Goal: Information Seeking & Learning: Learn about a topic

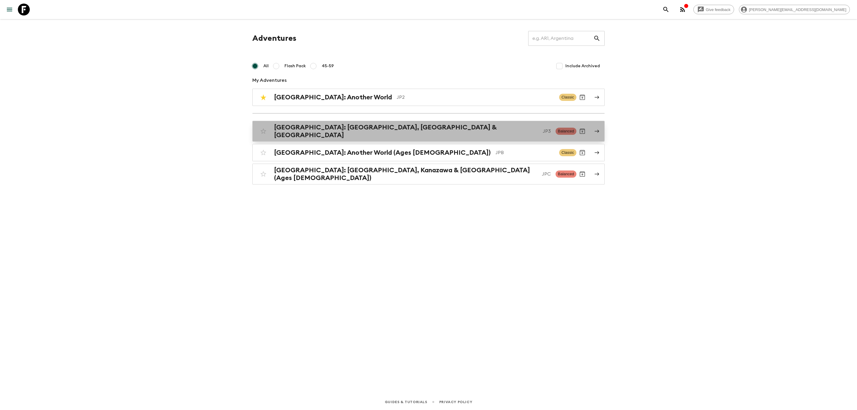
click at [356, 128] on h2 "[GEOGRAPHIC_DATA]: [GEOGRAPHIC_DATA], [GEOGRAPHIC_DATA] & [GEOGRAPHIC_DATA]" at bounding box center [406, 131] width 264 height 15
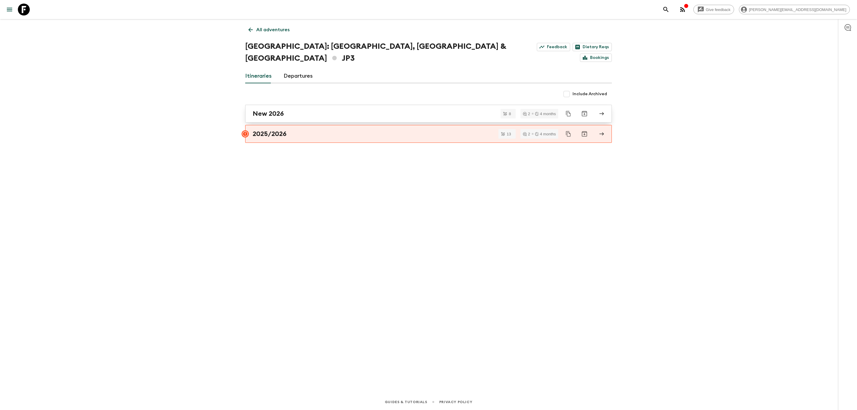
click at [277, 110] on h2 "New 2026" at bounding box center [268, 114] width 31 height 8
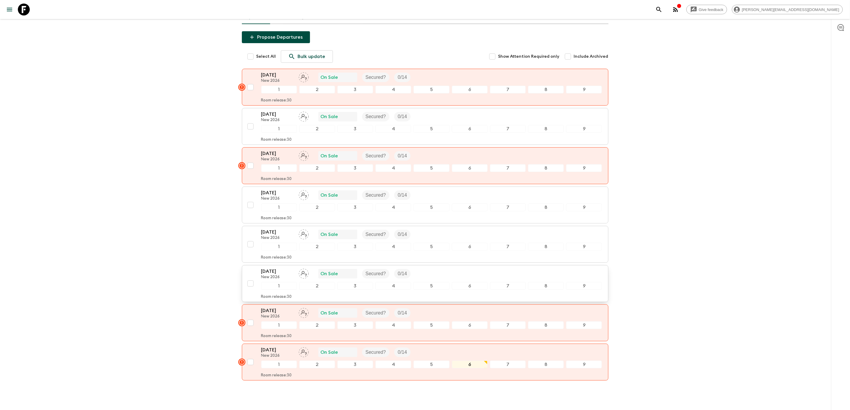
scroll to position [77, 0]
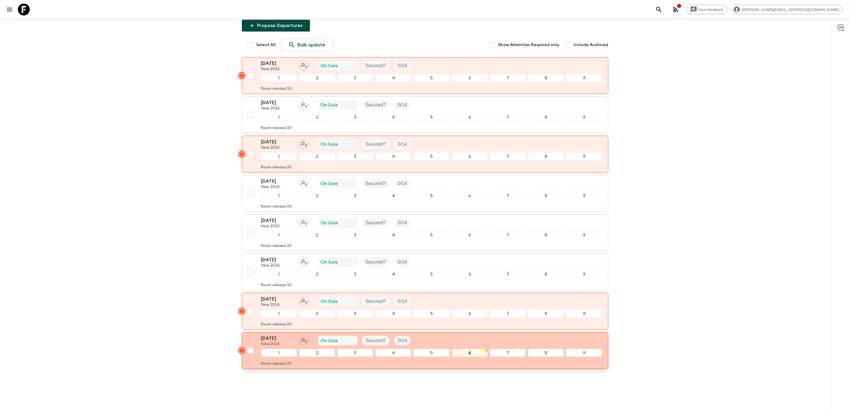
click at [275, 342] on p "New 2026" at bounding box center [277, 344] width 33 height 5
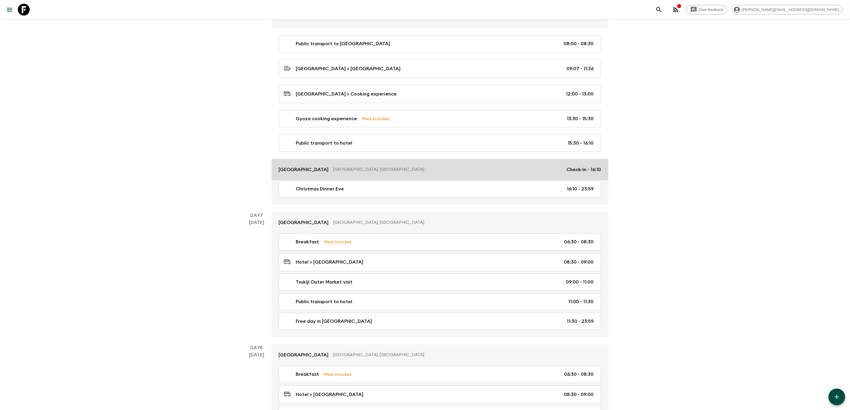
scroll to position [1116, 0]
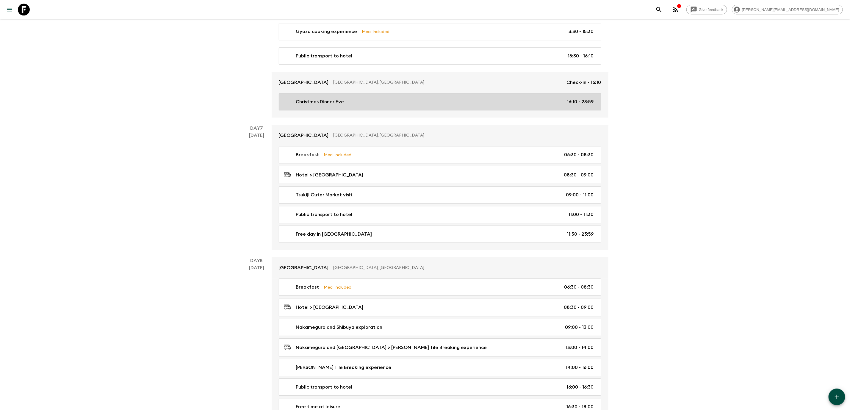
click at [351, 105] on div "Christmas Dinner Eve 16:10 - 23:59" at bounding box center [439, 101] width 310 height 7
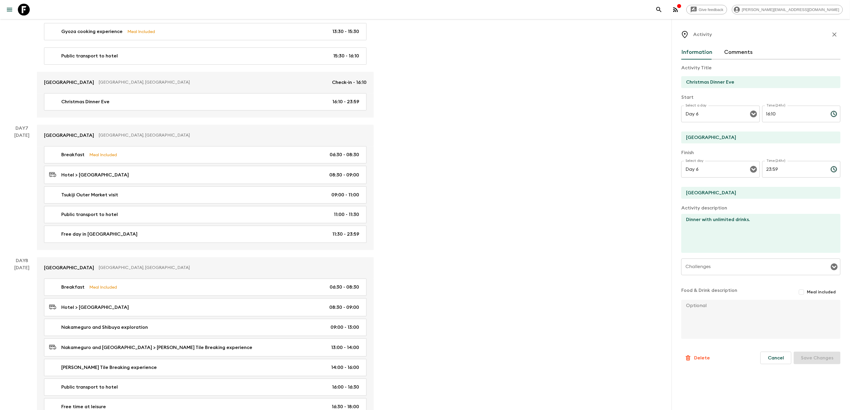
click at [832, 32] on icon "button" at bounding box center [834, 34] width 7 height 7
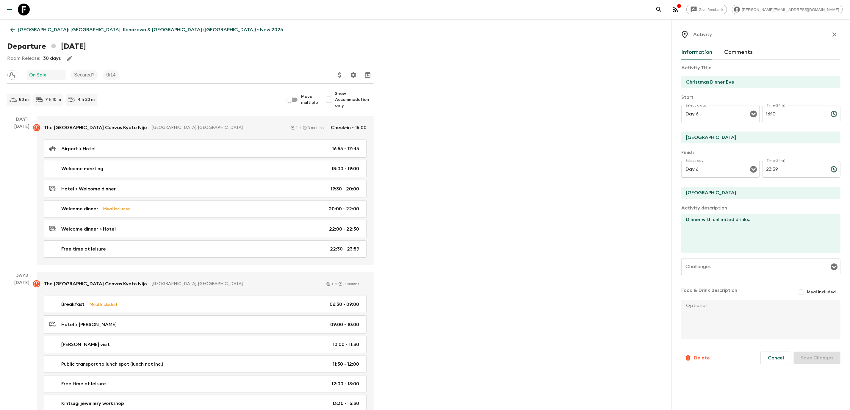
scroll to position [1116, 0]
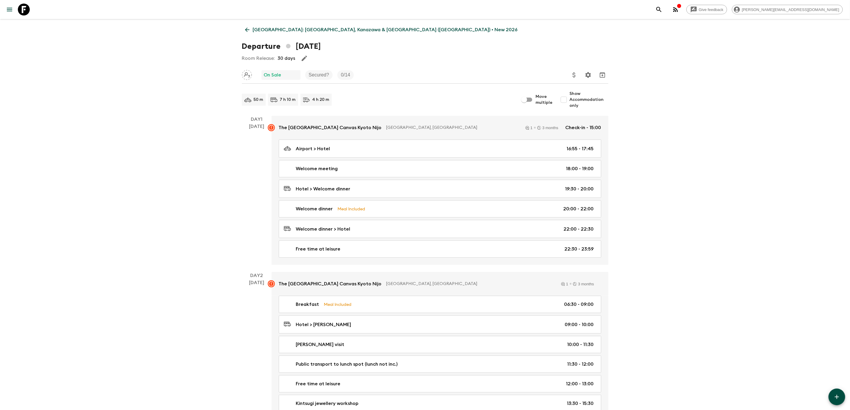
click at [249, 32] on icon at bounding box center [247, 29] width 7 height 7
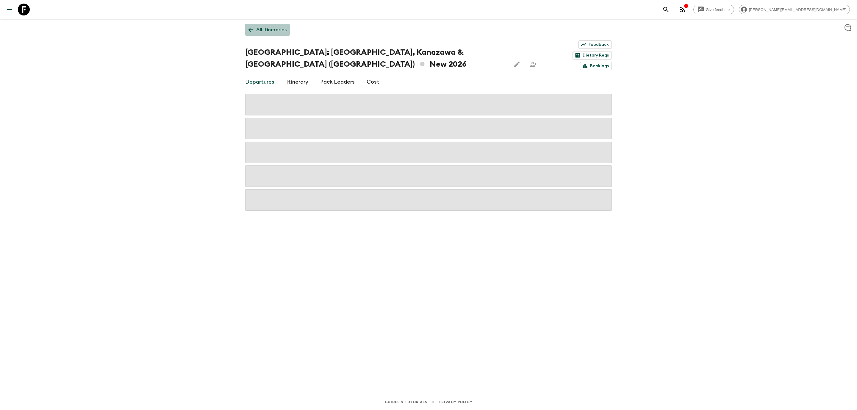
click at [253, 30] on icon at bounding box center [250, 29] width 7 height 7
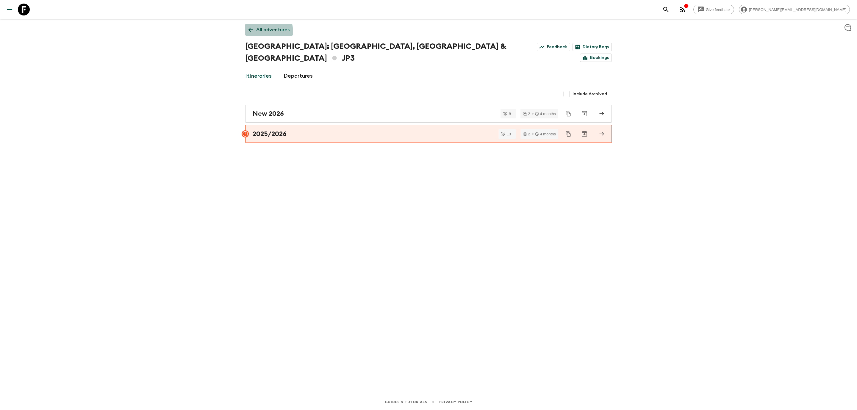
click at [248, 33] on link "All adventures" at bounding box center [269, 30] width 48 height 12
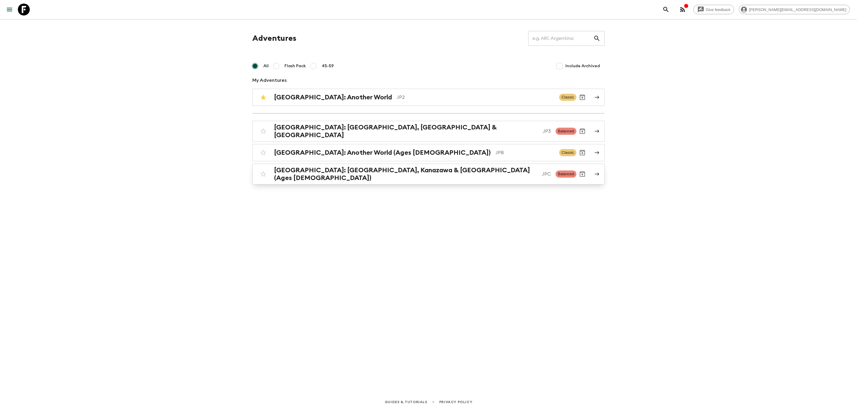
click at [354, 171] on h2 "[GEOGRAPHIC_DATA]: [GEOGRAPHIC_DATA], Kanazawa & [GEOGRAPHIC_DATA] (Ages [DEMOG…" at bounding box center [405, 173] width 263 height 15
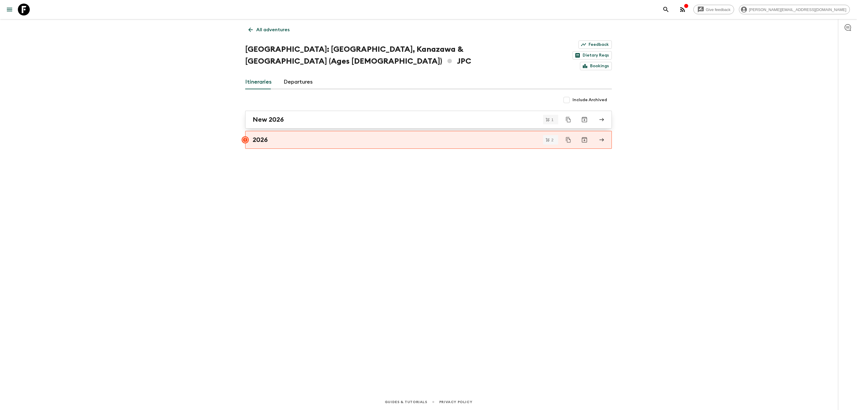
click at [277, 116] on h2 "New 2026" at bounding box center [268, 120] width 31 height 8
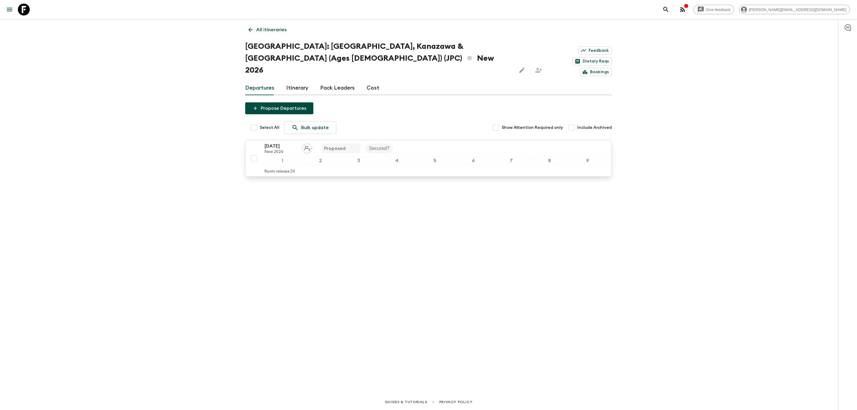
click at [291, 150] on p "New 2026" at bounding box center [281, 152] width 33 height 5
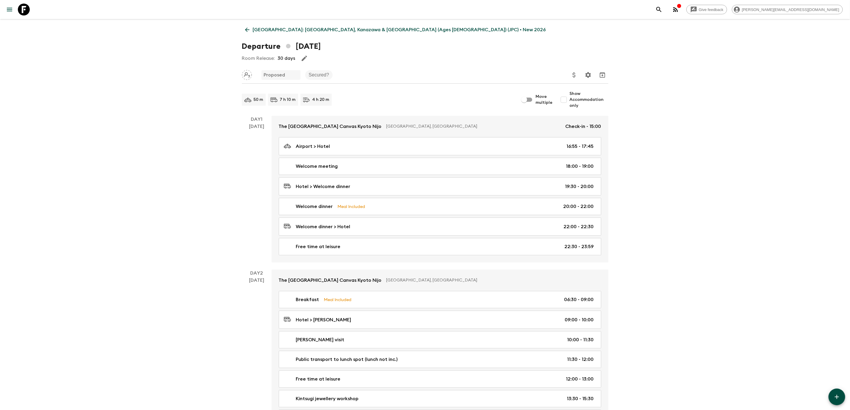
click at [247, 31] on icon at bounding box center [247, 30] width 4 height 4
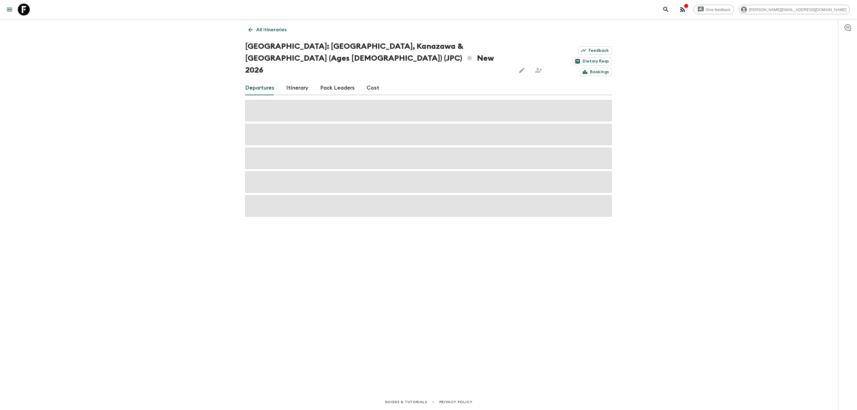
click at [252, 33] on link "All itineraries" at bounding box center [267, 30] width 45 height 12
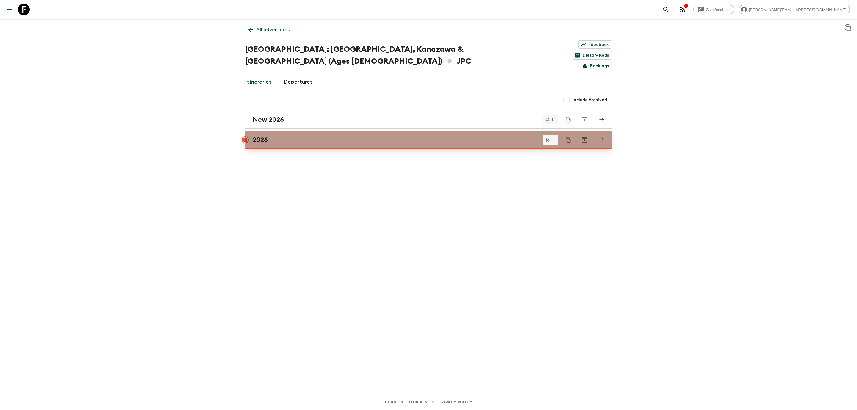
click at [272, 136] on div "2026" at bounding box center [423, 140] width 340 height 8
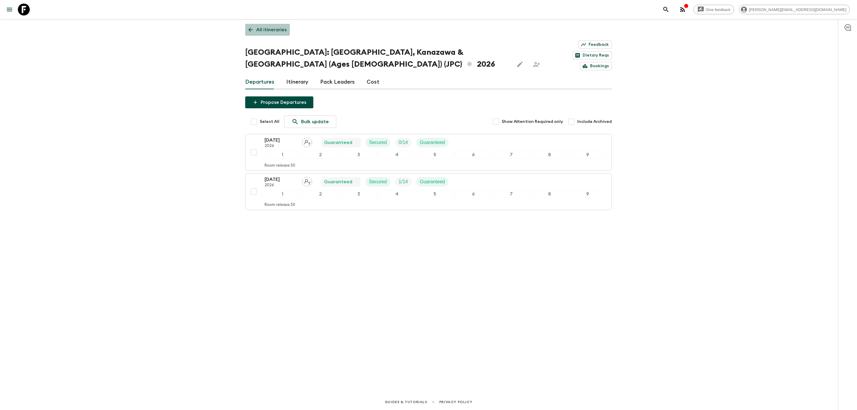
click at [253, 33] on link "All itineraries" at bounding box center [267, 30] width 45 height 12
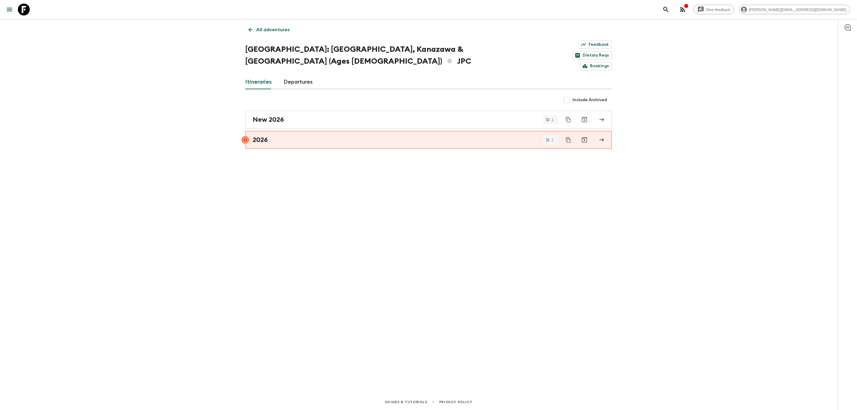
click at [251, 32] on icon at bounding box center [250, 29] width 7 height 7
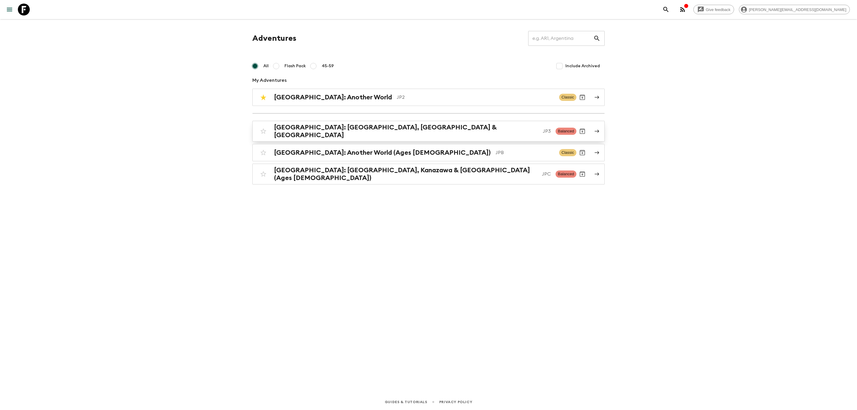
click at [361, 138] on link "[GEOGRAPHIC_DATA]: [GEOGRAPHIC_DATA], Kanazawa & [GEOGRAPHIC_DATA] JP3 Balanced" at bounding box center [428, 131] width 352 height 21
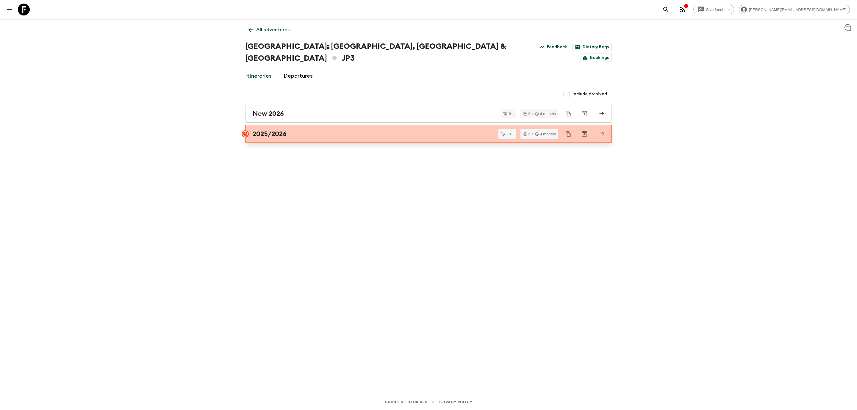
click at [266, 130] on h2 "2025/2026" at bounding box center [270, 134] width 34 height 8
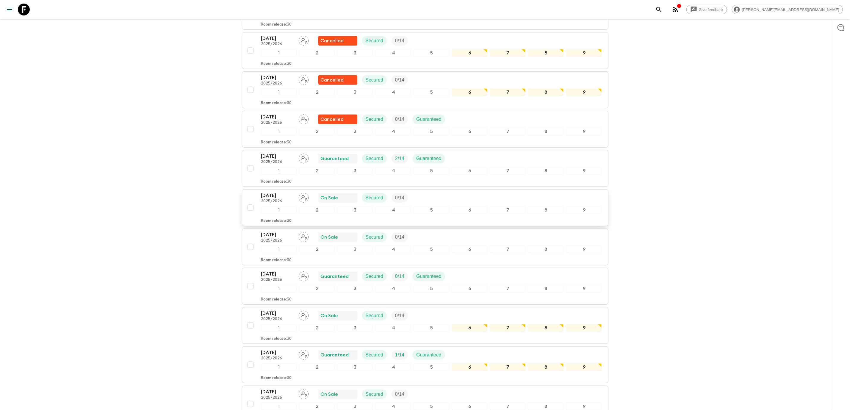
scroll to position [98, 0]
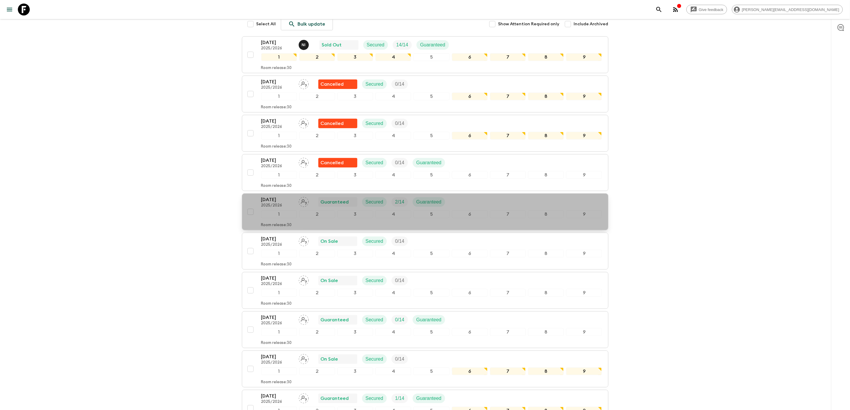
click at [265, 196] on p "[DATE]" at bounding box center [277, 199] width 33 height 7
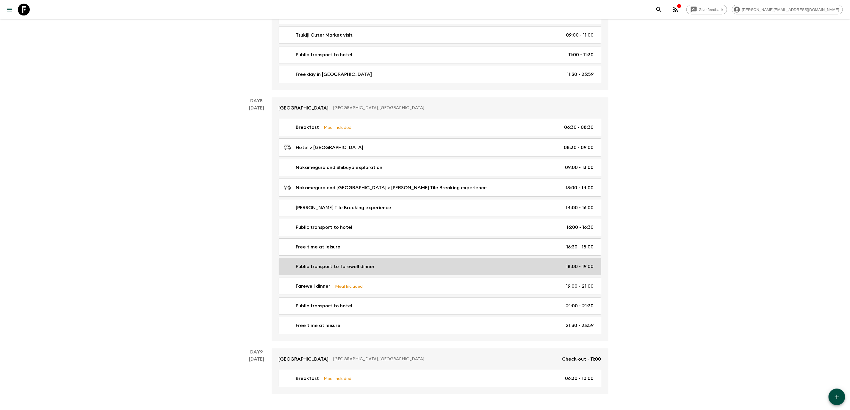
scroll to position [1304, 0]
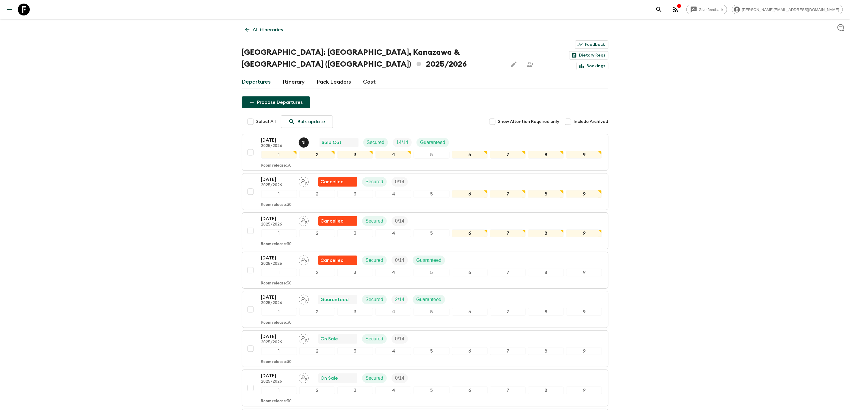
click at [244, 29] on icon at bounding box center [247, 29] width 7 height 7
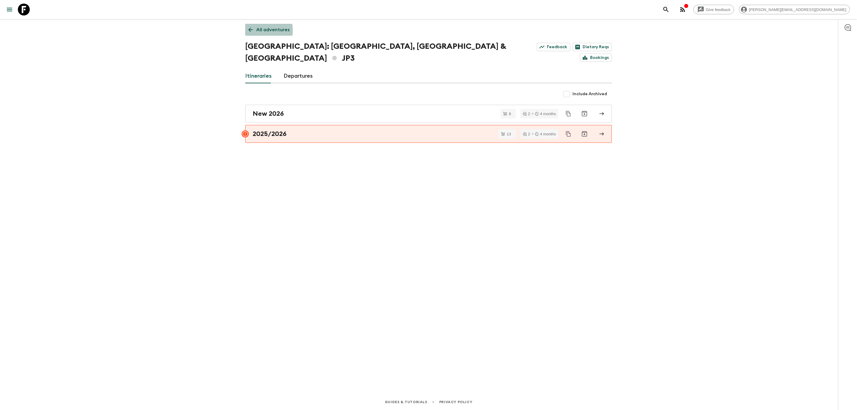
click at [255, 30] on link "All adventures" at bounding box center [269, 30] width 48 height 12
